Goal: Transaction & Acquisition: Subscribe to service/newsletter

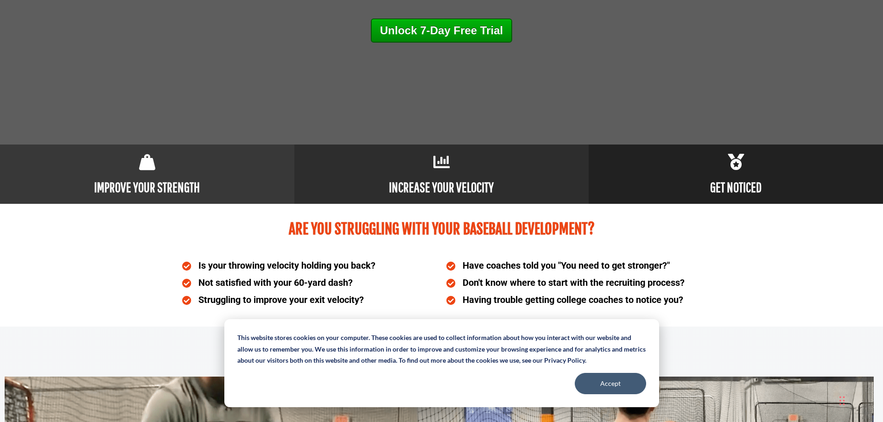
scroll to position [417, 0]
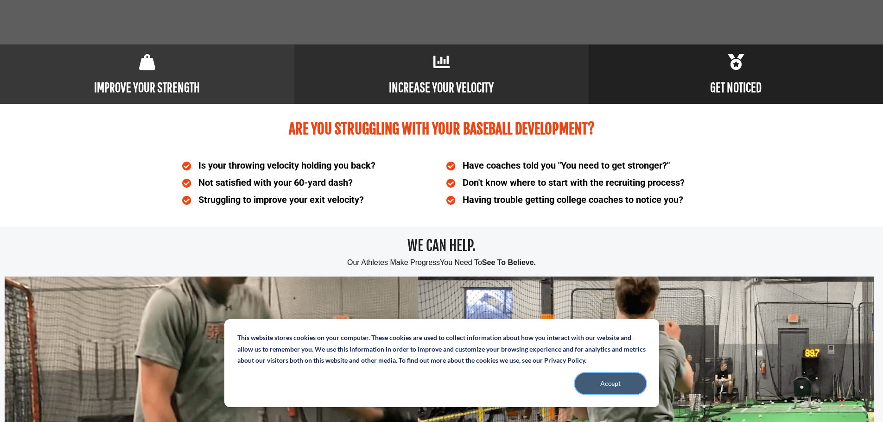
click at [598, 383] on button "Accept" at bounding box center [610, 383] width 71 height 21
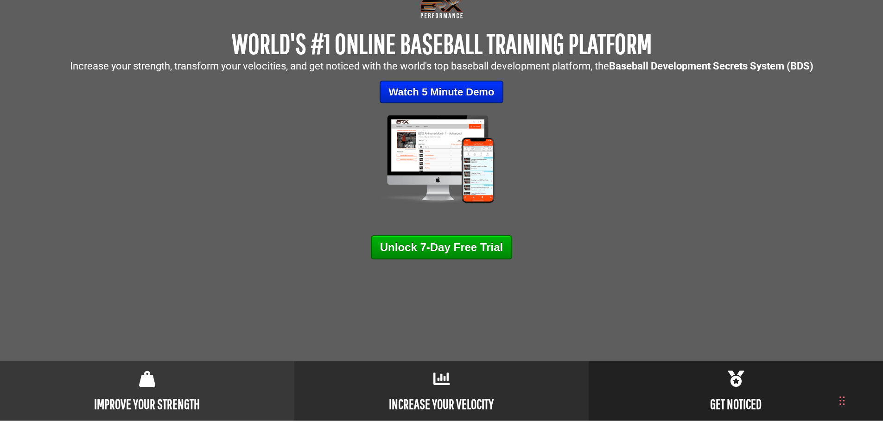
scroll to position [0, 0]
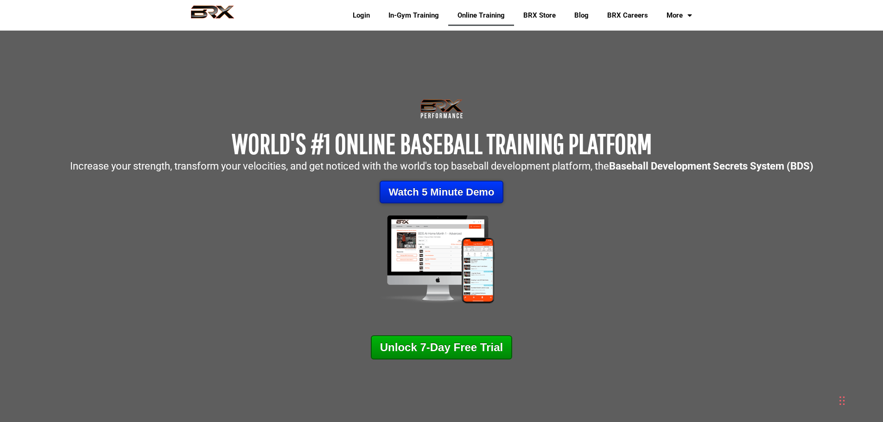
click at [465, 184] on link "Watch 5 Minute Demo" at bounding box center [442, 192] width 124 height 23
click at [222, 19] on img at bounding box center [212, 15] width 61 height 20
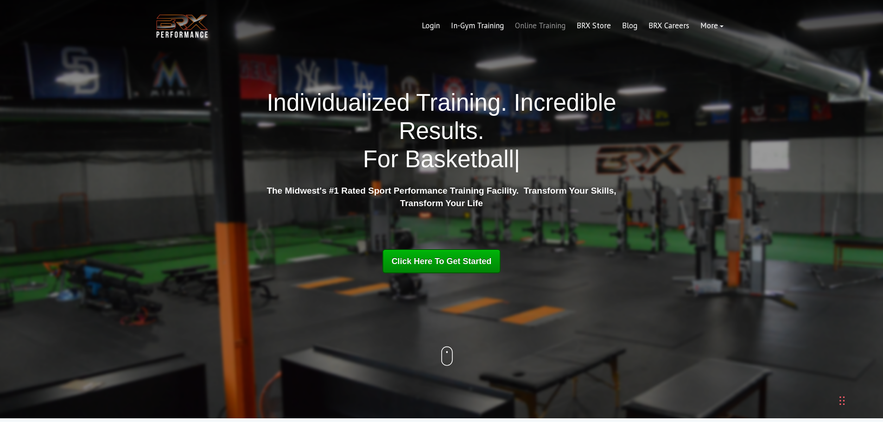
click at [537, 25] on link "Online Training" at bounding box center [540, 26] width 62 height 22
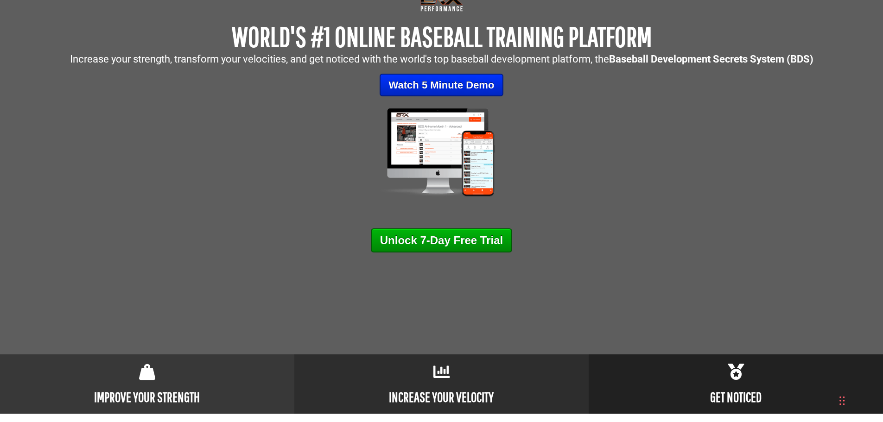
scroll to position [93, 0]
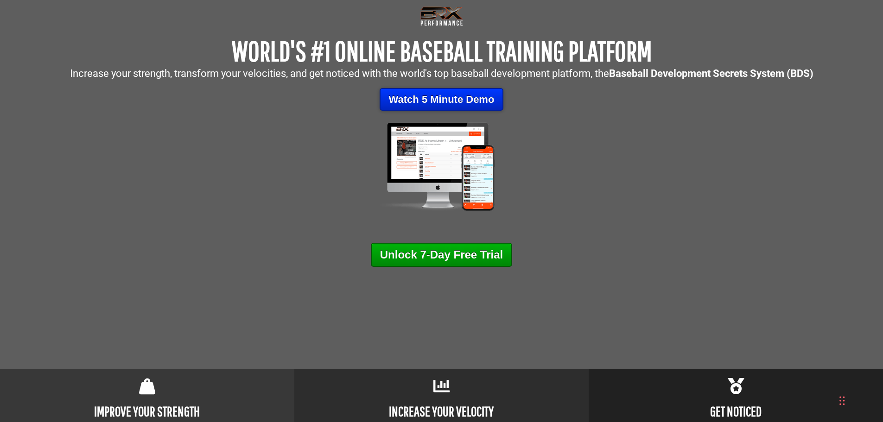
click at [434, 101] on link "Watch 5 Minute Demo" at bounding box center [442, 99] width 124 height 23
